Goal: Information Seeking & Learning: Learn about a topic

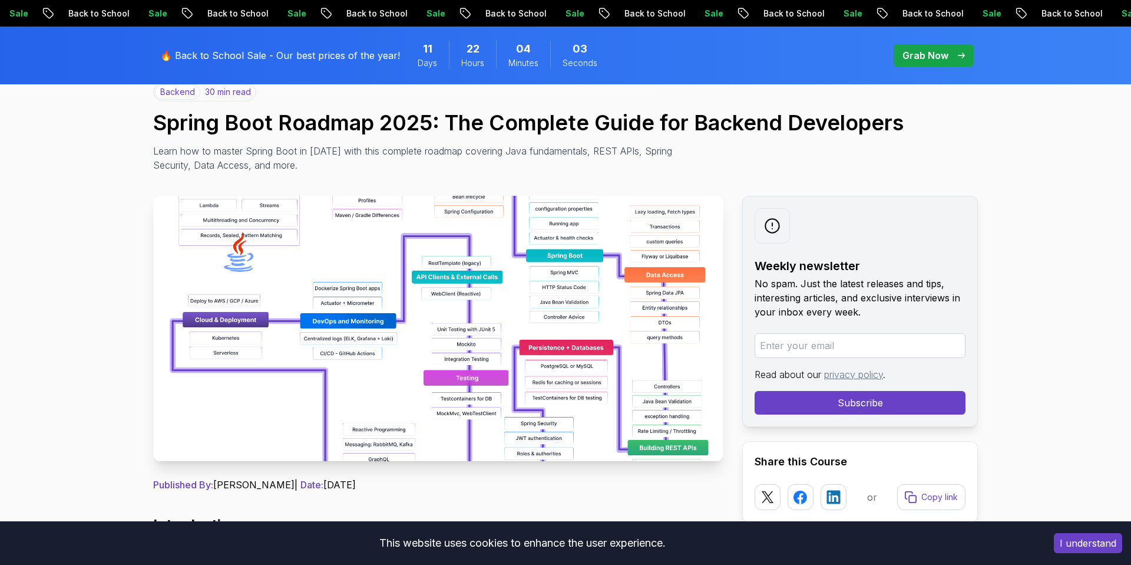
scroll to position [117, 0]
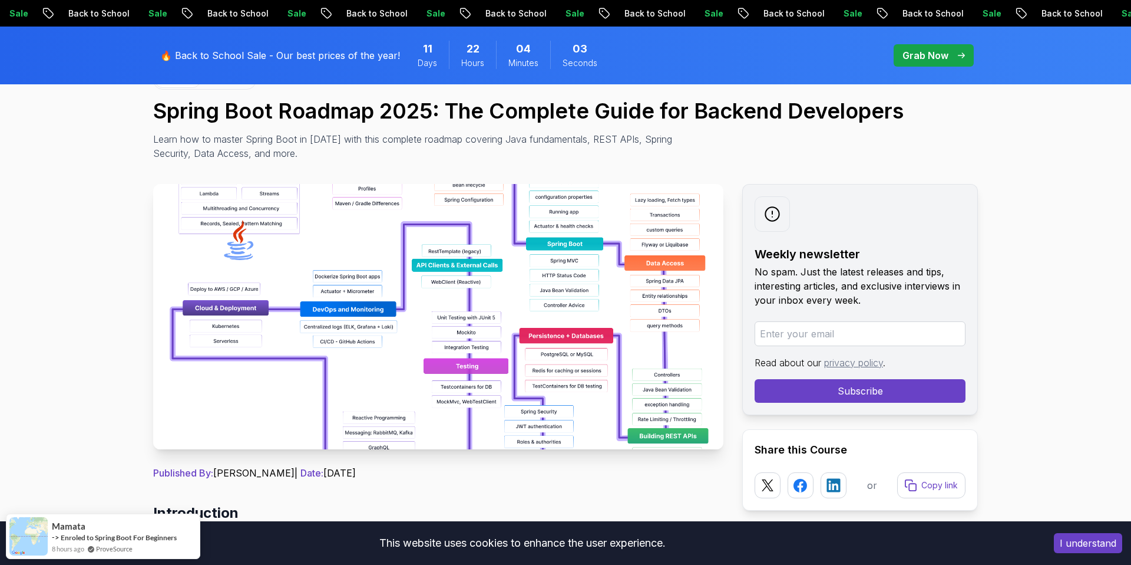
click at [431, 346] on img at bounding box center [438, 316] width 570 height 265
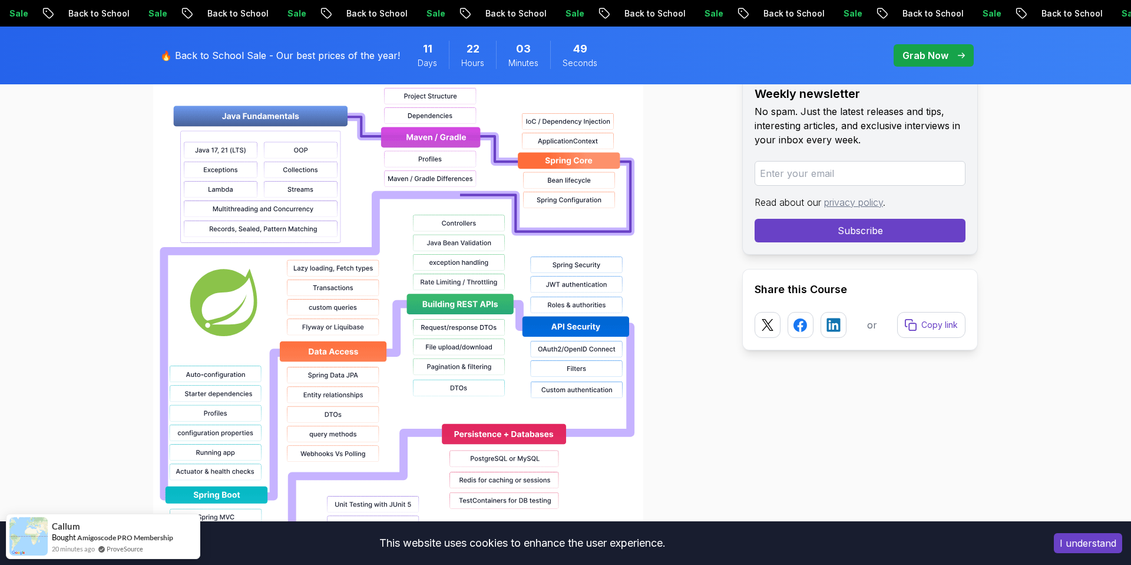
scroll to position [923, 0]
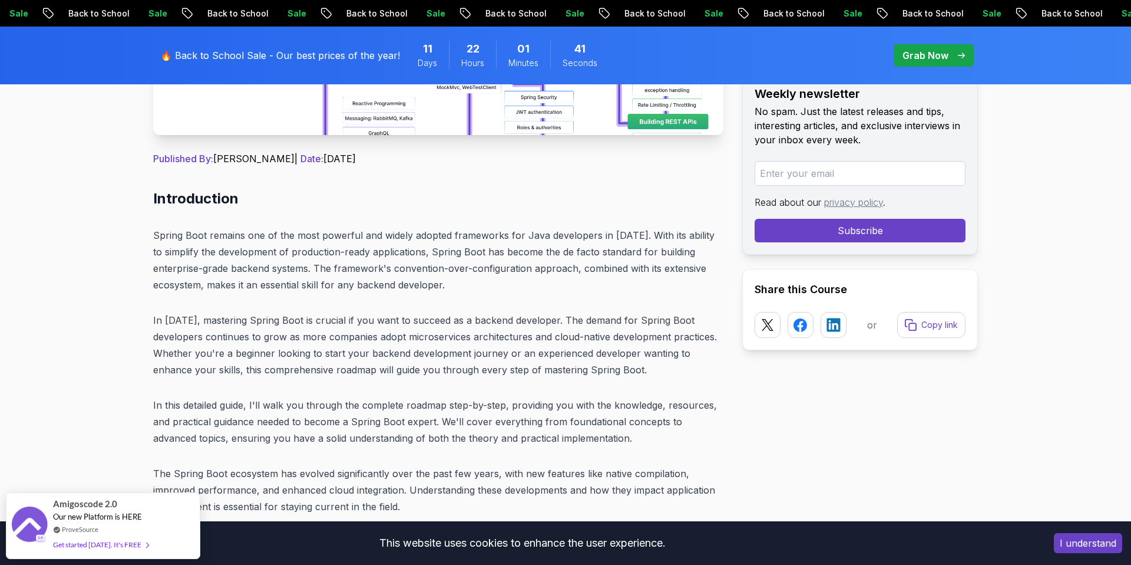
scroll to position [437, 0]
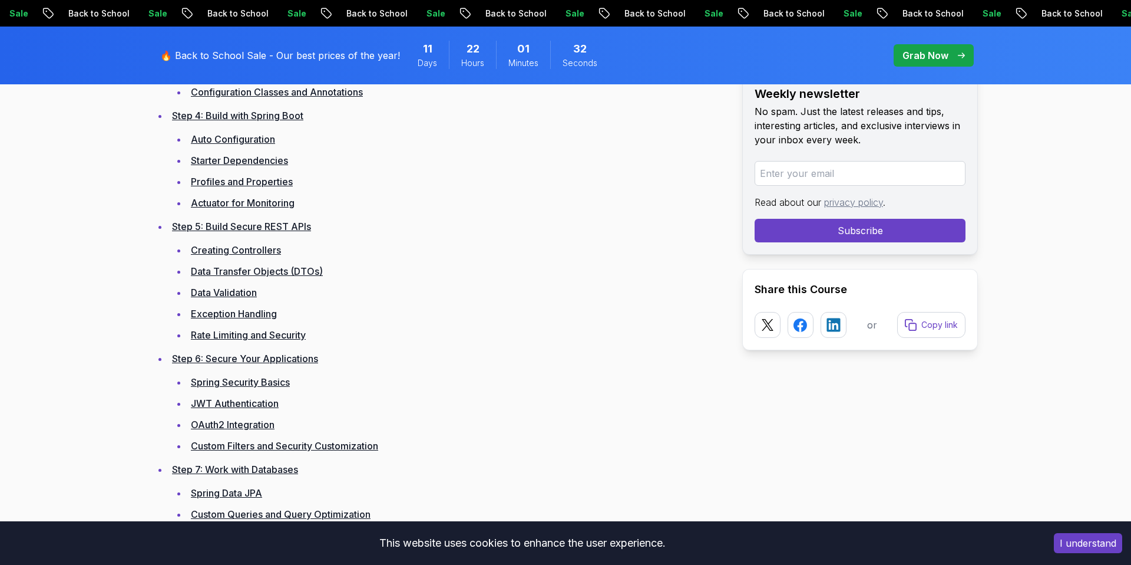
click at [235, 361] on link "Step 6: Secure Your Applications" at bounding box center [245, 358] width 146 height 12
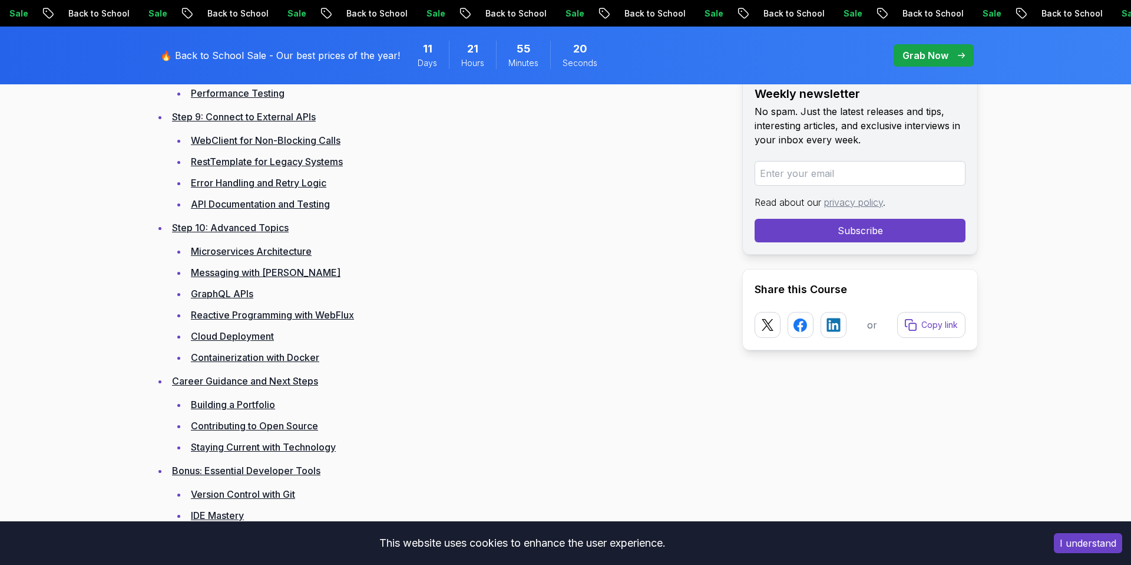
scroll to position [2583, 0]
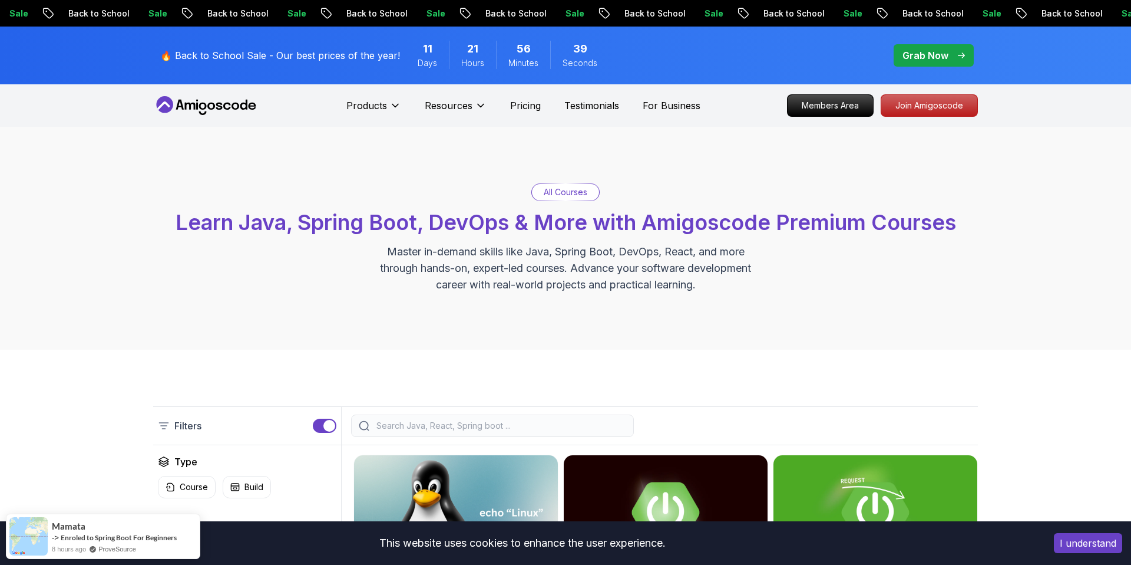
scroll to position [281, 0]
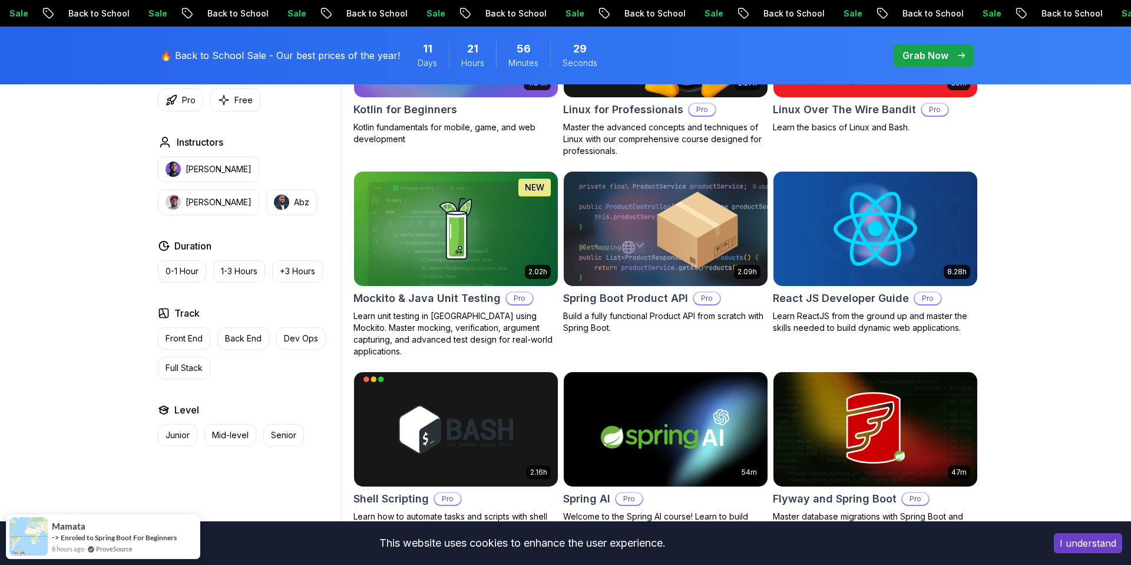
scroll to position [2525, 0]
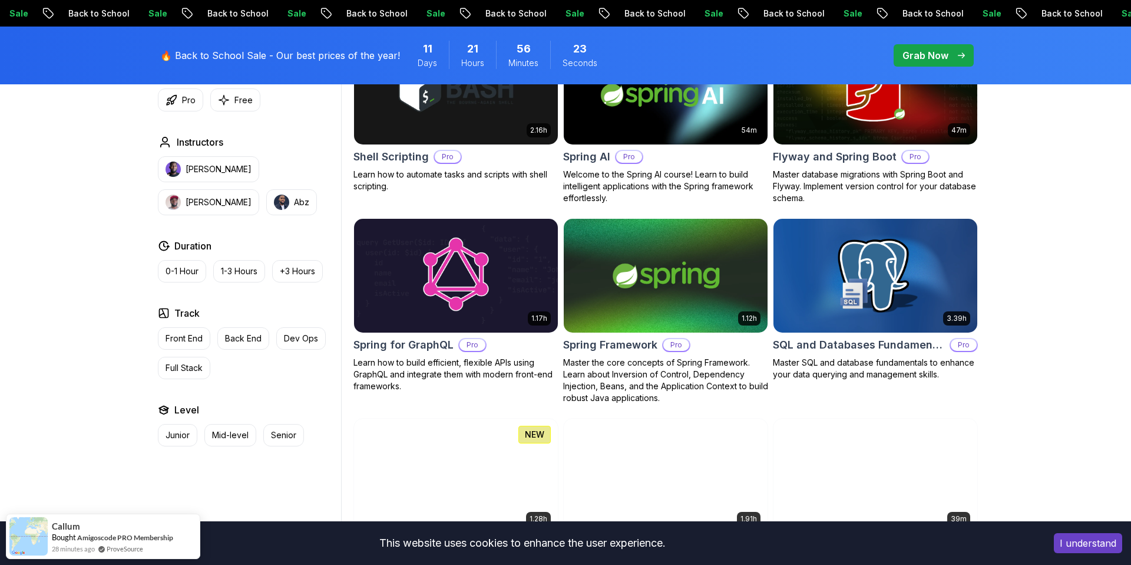
scroll to position [2866, 0]
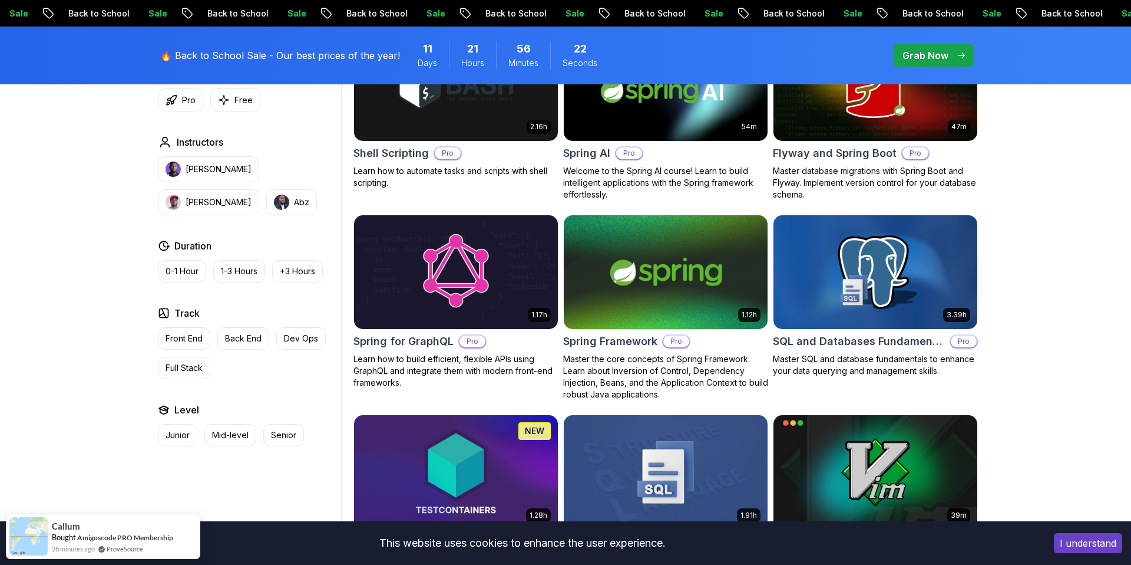
click at [615, 295] on img at bounding box center [666, 272] width 214 height 120
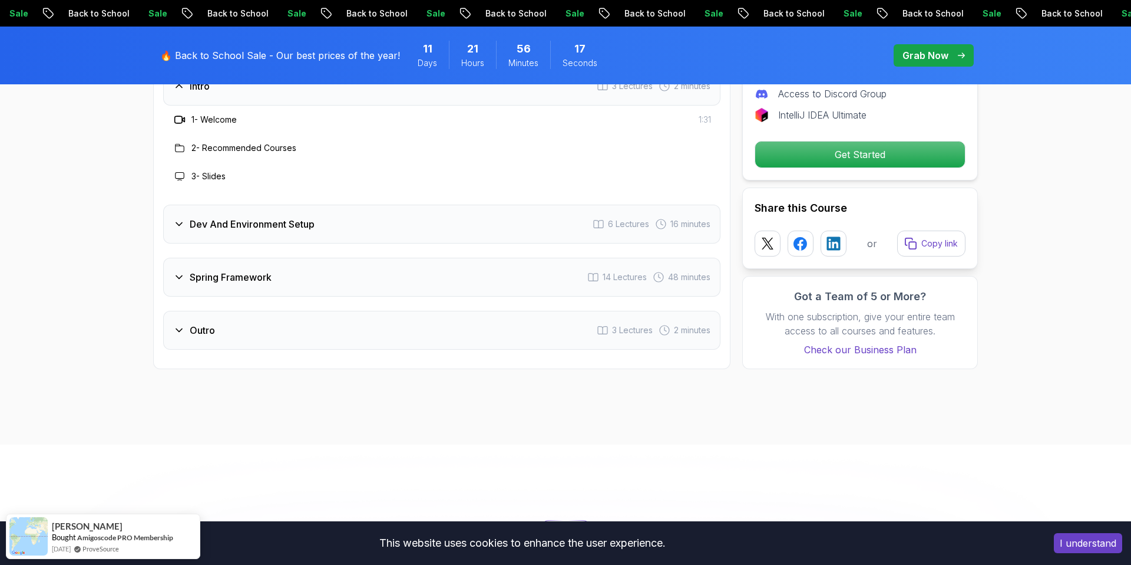
scroll to position [1629, 0]
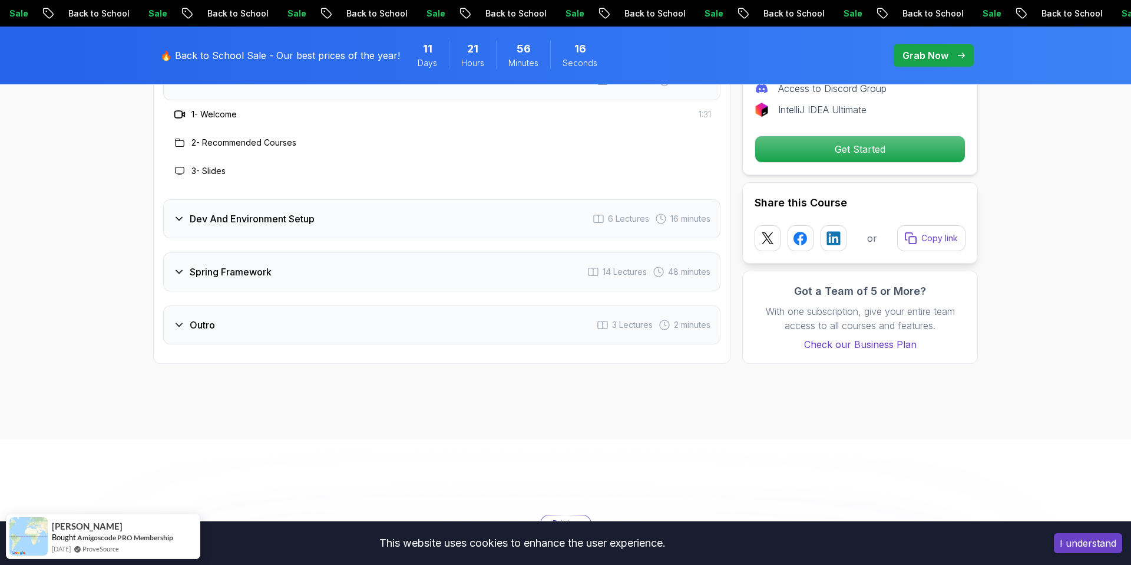
click at [467, 262] on div "Spring Framework 14 Lectures 48 minutes" at bounding box center [441, 271] width 557 height 39
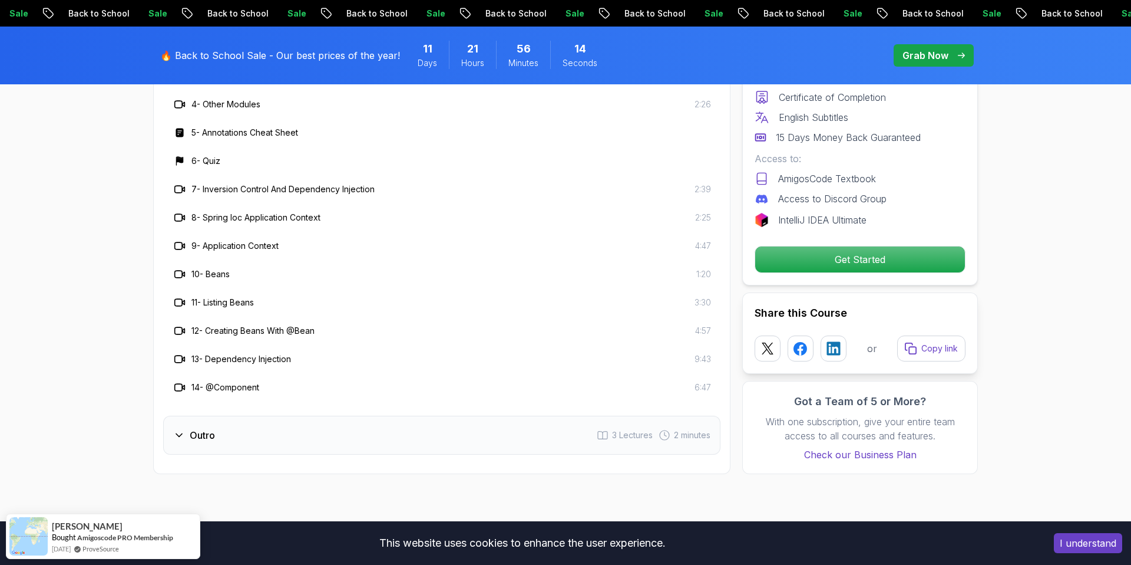
scroll to position [1831, 0]
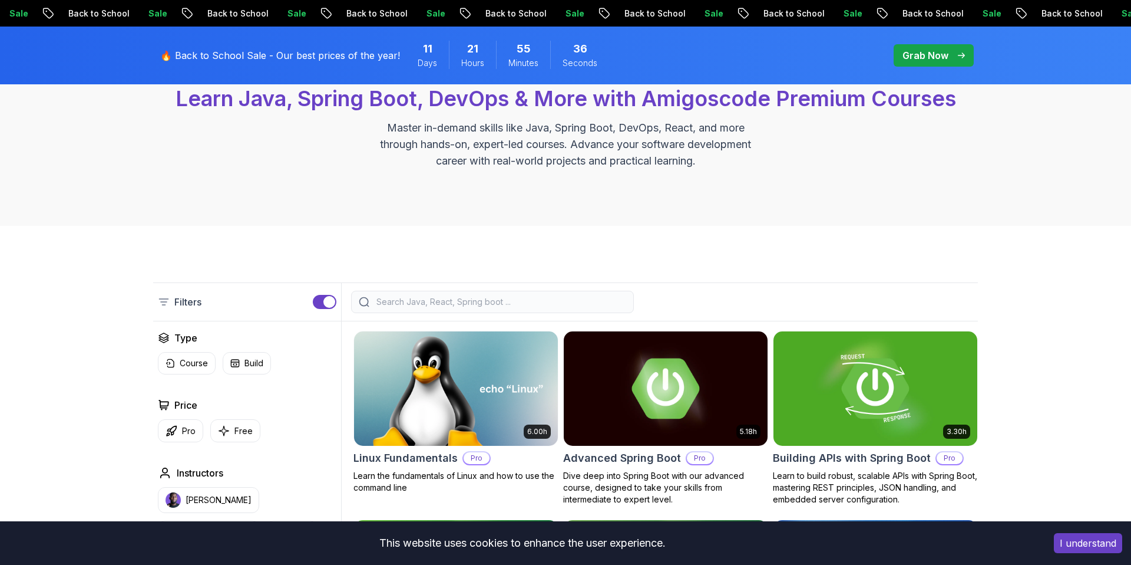
scroll to position [359, 0]
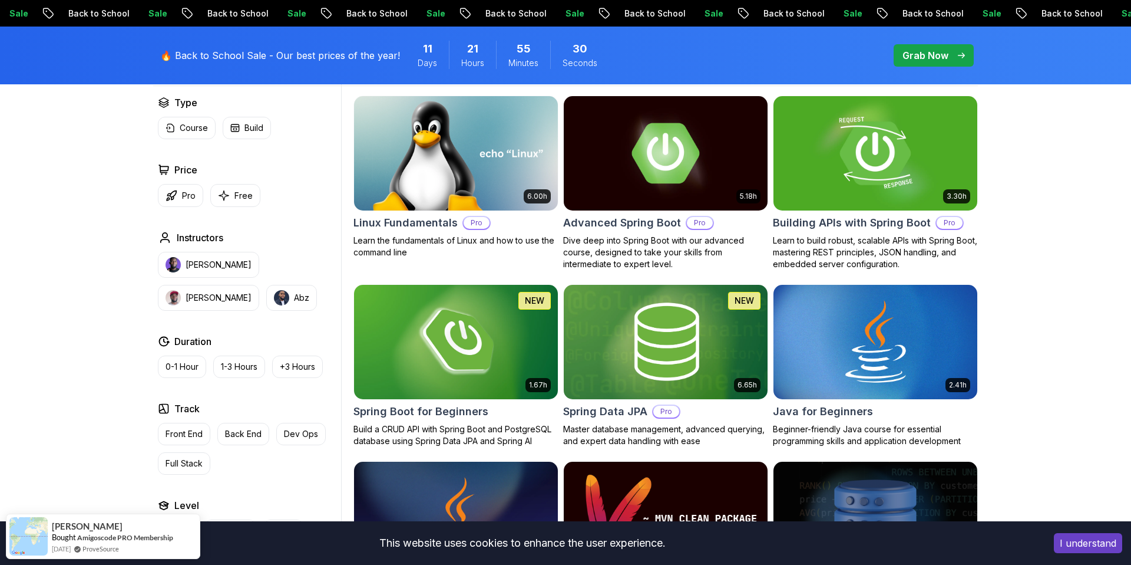
click at [848, 149] on img at bounding box center [875, 153] width 214 height 120
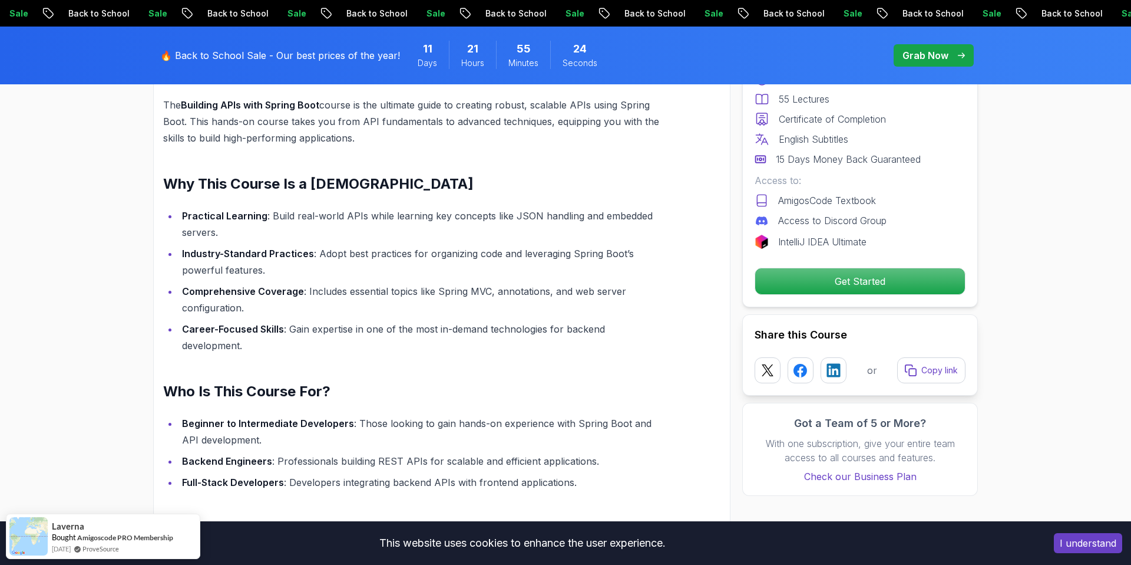
scroll to position [1104, 0]
